Goal: Entertainment & Leisure: Consume media (video, audio)

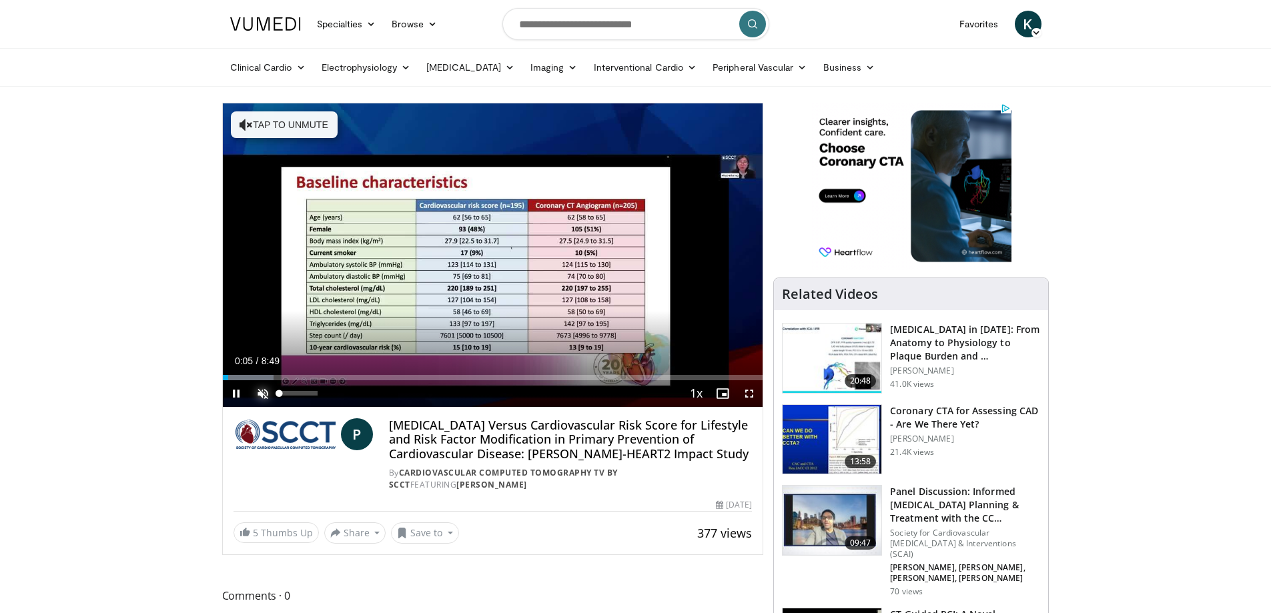
click at [263, 392] on span "Video Player" at bounding box center [262, 393] width 27 height 27
click at [740, 376] on div "Loaded : 9.42% 0:08 8:26" at bounding box center [493, 377] width 540 height 5
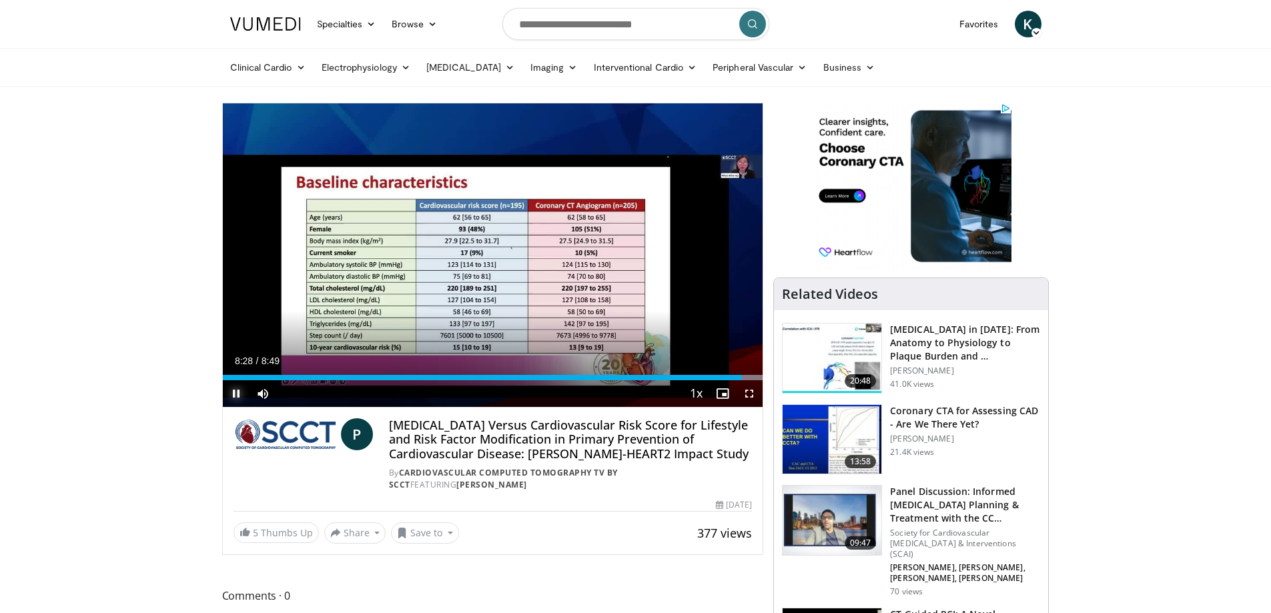
click at [234, 393] on span "Video Player" at bounding box center [236, 393] width 27 height 27
click at [750, 377] on div "Progress Bar" at bounding box center [748, 377] width 29 height 5
